Goal: Find contact information: Find contact information

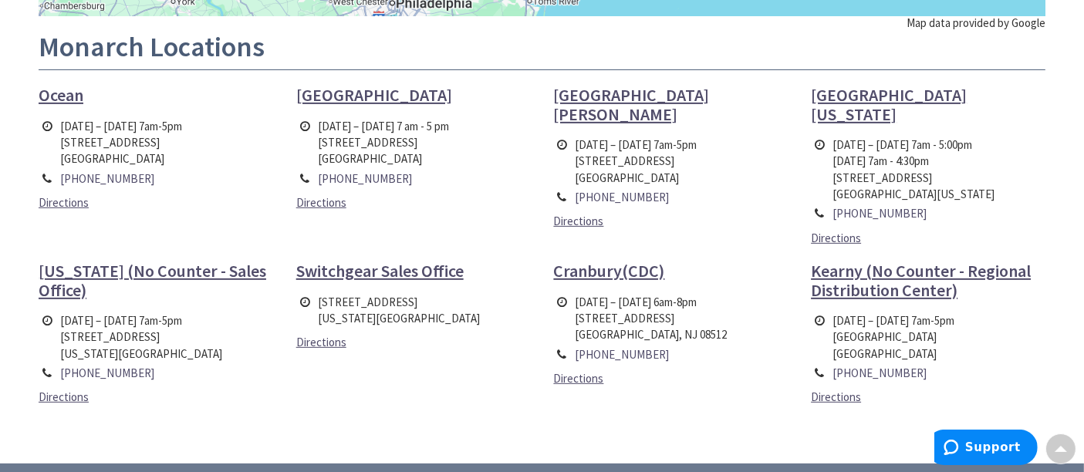
scroll to position [522, 0]
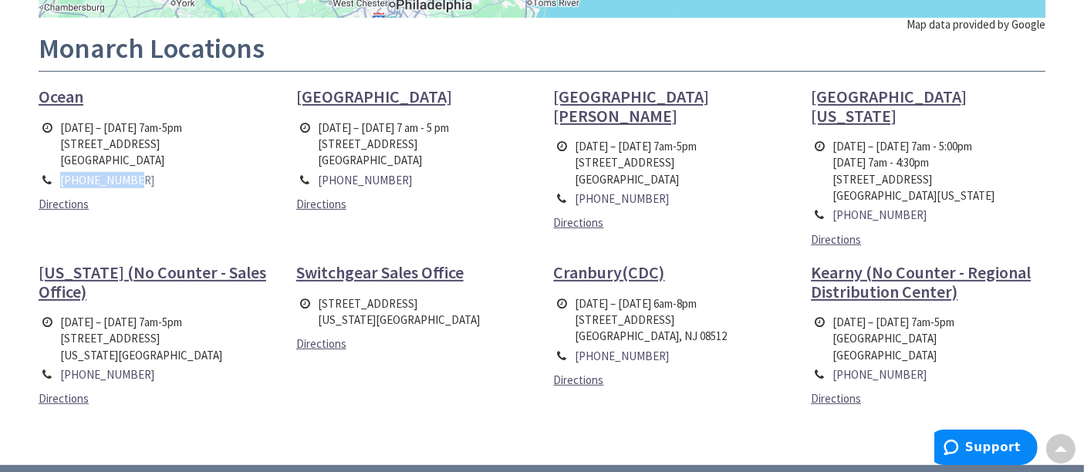
drag, startPoint x: 130, startPoint y: 179, endPoint x: 61, endPoint y: 178, distance: 68.7
click at [61, 178] on td "[PHONE_NUMBER]" at bounding box center [121, 179] width 130 height 19
copy link "[PHONE_NUMBER]"
